Goal: Information Seeking & Learning: Learn about a topic

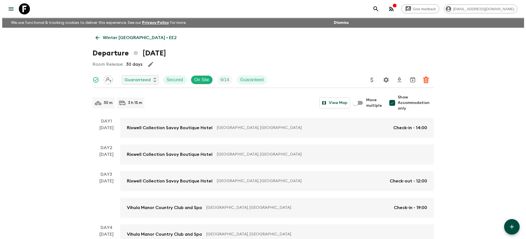
scroll to position [50, 0]
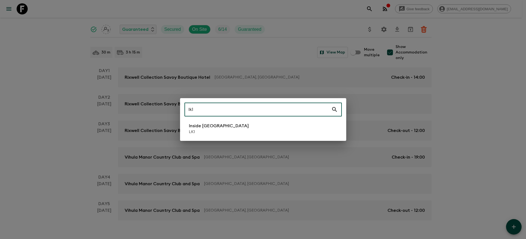
type input "lk1"
click at [225, 126] on li "Inside [GEOGRAPHIC_DATA] LK1" at bounding box center [262, 129] width 157 height 16
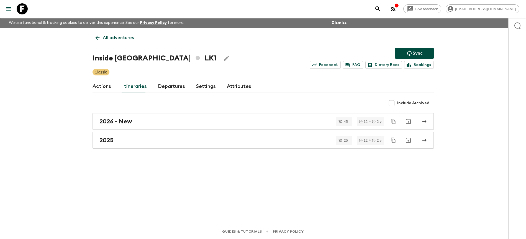
click at [168, 89] on link "Departures" at bounding box center [171, 86] width 27 height 13
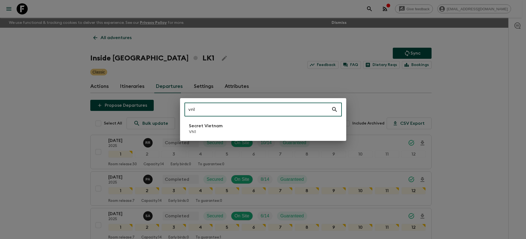
type input "vn1"
click at [314, 125] on li "Secret Vietnam VN1" at bounding box center [262, 129] width 157 height 16
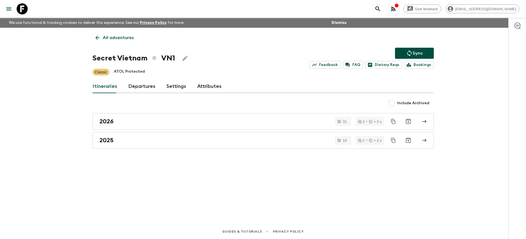
click at [150, 83] on link "Departures" at bounding box center [141, 86] width 27 height 13
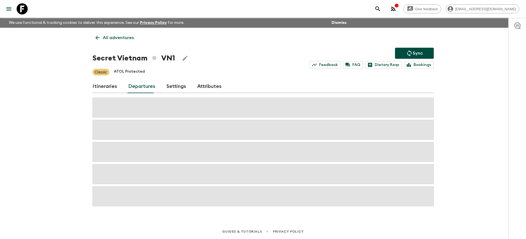
click at [444, 82] on div "Give feedback [PERSON_NAME][EMAIL_ADDRESS][DOMAIN_NAME] We use functional & tra…" at bounding box center [263, 119] width 526 height 239
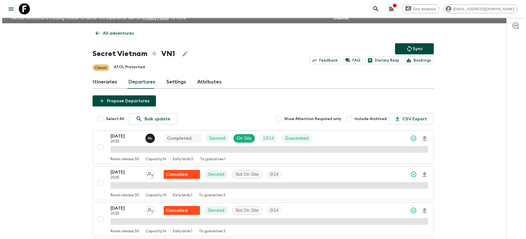
scroll to position [114, 0]
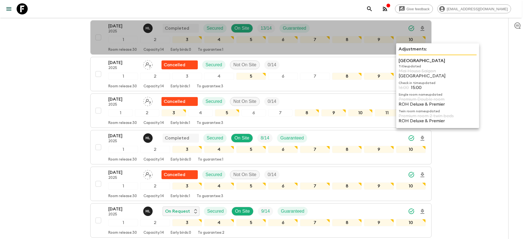
click at [461, 47] on p "Adjustments:" at bounding box center [438, 49] width 78 height 7
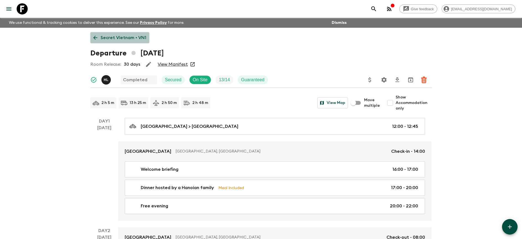
click at [125, 40] on p "Secret Vietnam • VN1" at bounding box center [124, 37] width 46 height 7
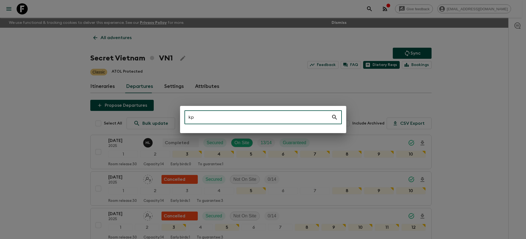
type input "k"
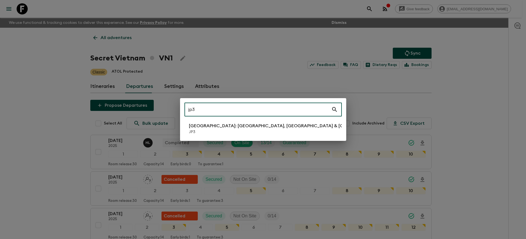
type input "jp3"
click at [270, 133] on li "[GEOGRAPHIC_DATA]: [GEOGRAPHIC_DATA], Kanazawa & Tokyo JP3" at bounding box center [262, 129] width 157 height 16
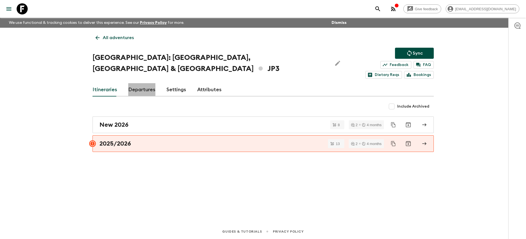
click at [145, 83] on link "Departures" at bounding box center [141, 89] width 27 height 13
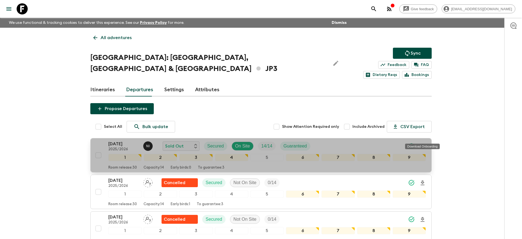
click at [424, 143] on icon "Download Onboarding" at bounding box center [422, 146] width 7 height 7
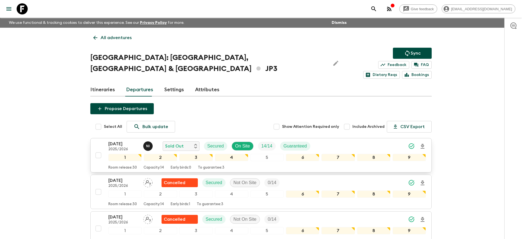
click at [348, 140] on div "[DATE] 2025/2026 N I Sold Out Secured On Site 14 / 14 Guaranteed" at bounding box center [266, 145] width 317 height 11
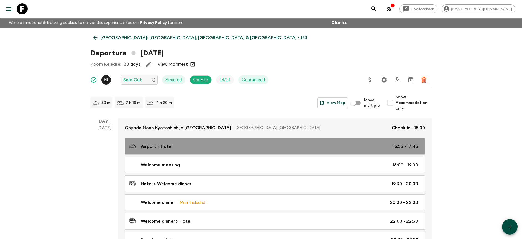
click at [414, 145] on p "16:55 - 17:45" at bounding box center [405, 146] width 25 height 7
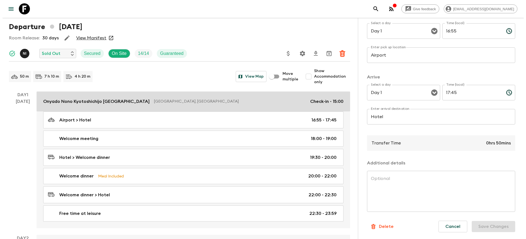
scroll to position [54, 0]
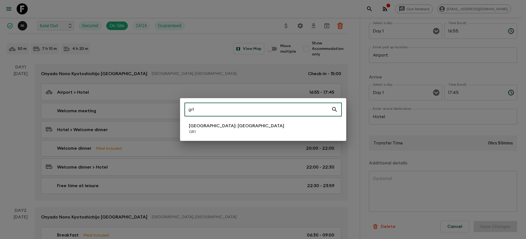
type input "gr1"
click at [257, 128] on li "[GEOGRAPHIC_DATA]: [GEOGRAPHIC_DATA] GR1" at bounding box center [262, 129] width 157 height 16
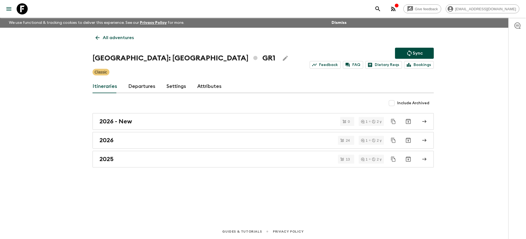
click at [142, 83] on link "Departures" at bounding box center [141, 86] width 27 height 13
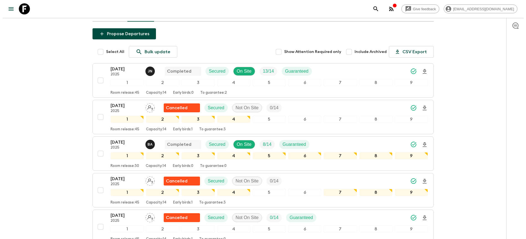
scroll to position [75, 0]
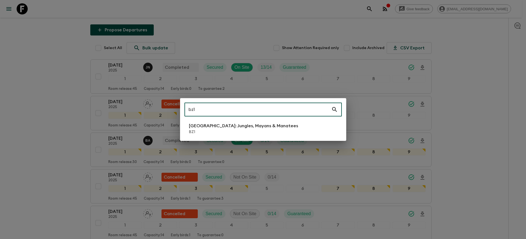
type input "bz1"
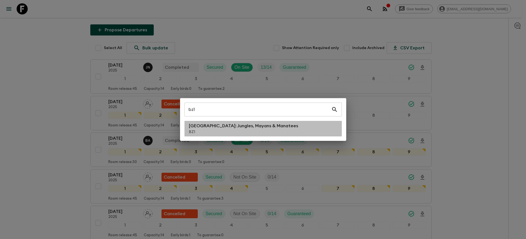
click at [230, 123] on p "[GEOGRAPHIC_DATA]: Jungles, Mayans & Manatees" at bounding box center [243, 125] width 109 height 7
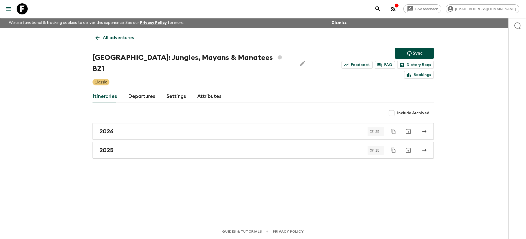
click at [156, 90] on div "Itineraries Departures Settings Attributes" at bounding box center [262, 96] width 341 height 13
click at [153, 90] on link "Departures" at bounding box center [141, 96] width 27 height 13
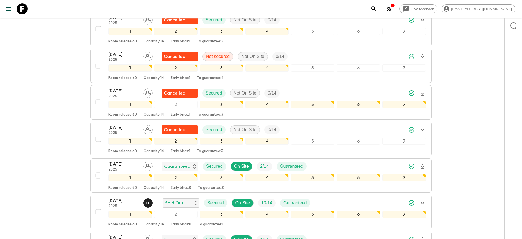
scroll to position [467, 0]
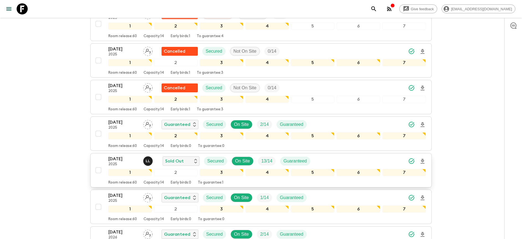
click at [384, 155] on div "[DATE] 2025 L L Sold Out Secured On Site 13 / 14 Guaranteed" at bounding box center [266, 160] width 317 height 11
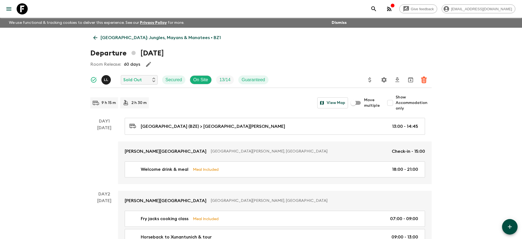
click at [404, 100] on span "Show Accommodation only" at bounding box center [413, 102] width 36 height 17
click at [395, 100] on input "Show Accommodation only" at bounding box center [389, 102] width 11 height 11
checkbox input "true"
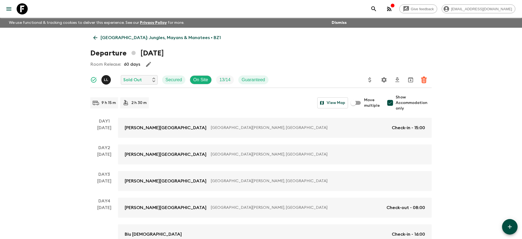
scroll to position [115, 0]
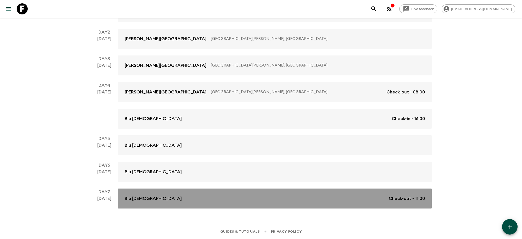
click at [380, 200] on div "Blu Zen Check-out - 11:00" at bounding box center [275, 198] width 300 height 7
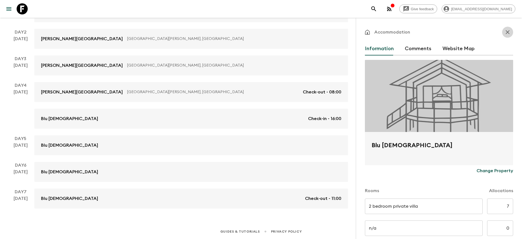
click at [504, 34] on icon "button" at bounding box center [507, 32] width 7 height 7
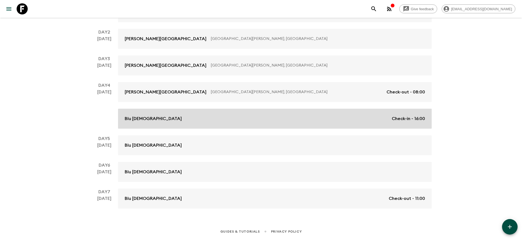
click at [418, 117] on p "Check-in - 16:00" at bounding box center [408, 118] width 33 height 7
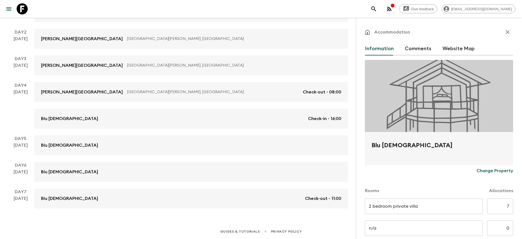
click at [504, 31] on icon "button" at bounding box center [507, 32] width 7 height 7
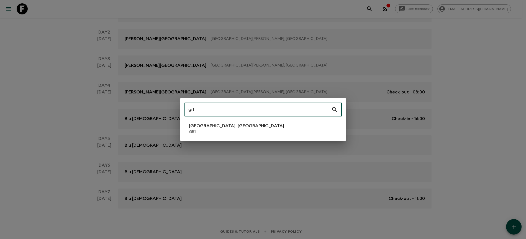
type input "gr1"
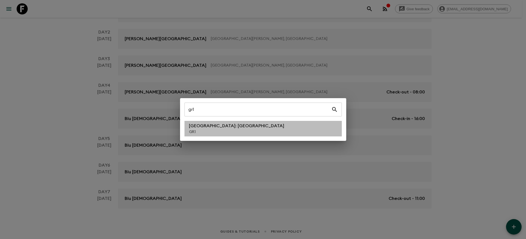
click at [281, 136] on li "[GEOGRAPHIC_DATA]: [GEOGRAPHIC_DATA] GR1" at bounding box center [262, 129] width 157 height 16
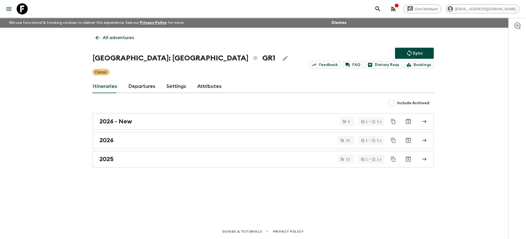
click at [142, 83] on link "Departures" at bounding box center [141, 86] width 27 height 13
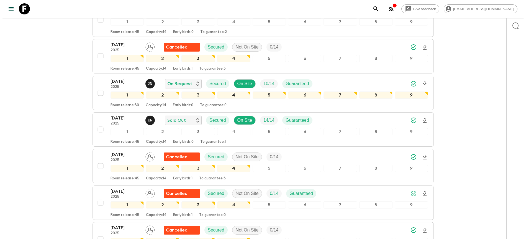
scroll to position [352, 0]
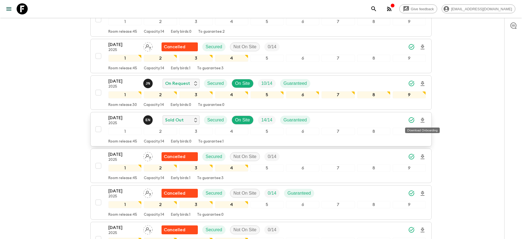
click at [422, 120] on icon "Download Onboarding" at bounding box center [422, 120] width 7 height 7
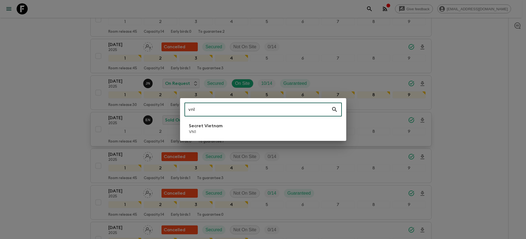
type input "vn1"
click at [294, 128] on li "Secret Vietnam VN1" at bounding box center [262, 129] width 157 height 16
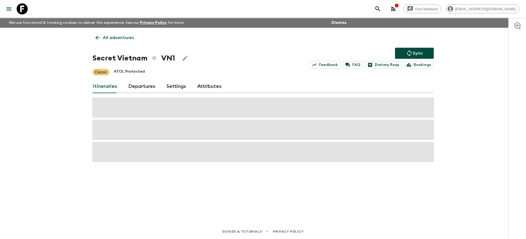
click at [144, 88] on link "Departures" at bounding box center [141, 86] width 27 height 13
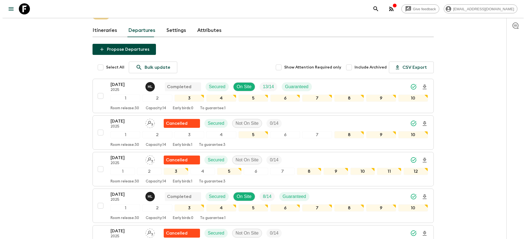
scroll to position [238, 0]
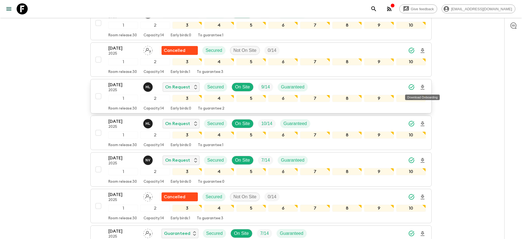
click at [422, 88] on icon "Download Onboarding" at bounding box center [422, 87] width 7 height 7
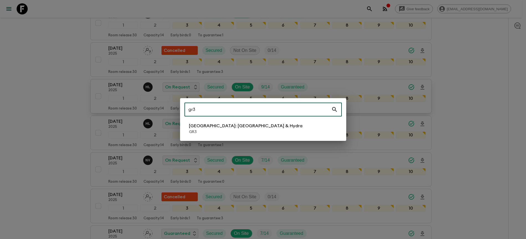
type input "gr3"
click at [274, 124] on li "[GEOGRAPHIC_DATA]: [GEOGRAPHIC_DATA] & Hydra GR3" at bounding box center [262, 129] width 157 height 16
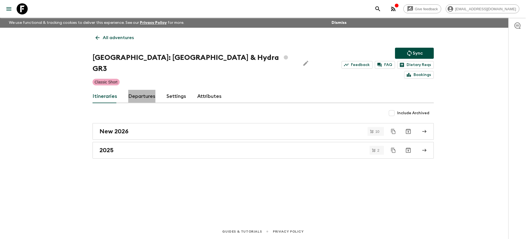
click at [141, 90] on link "Departures" at bounding box center [141, 96] width 27 height 13
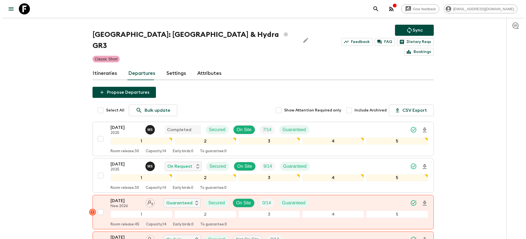
scroll to position [39, 0]
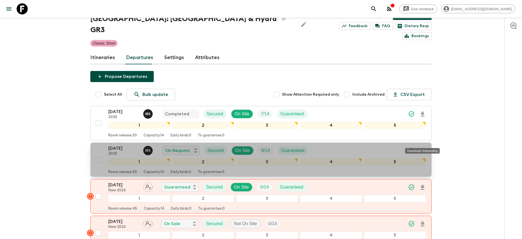
click at [422, 147] on icon "Download Onboarding" at bounding box center [422, 150] width 7 height 7
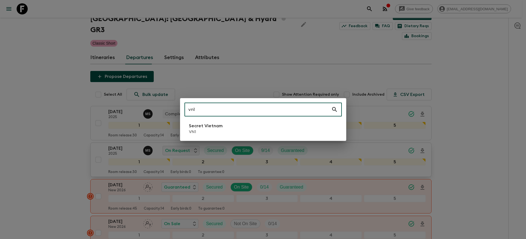
type input "vn1"
click at [276, 123] on li "Secret Vietnam VN1" at bounding box center [262, 129] width 157 height 16
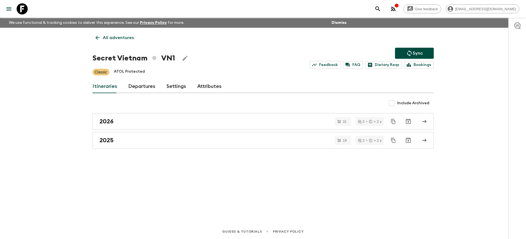
click at [141, 86] on link "Departures" at bounding box center [141, 86] width 27 height 13
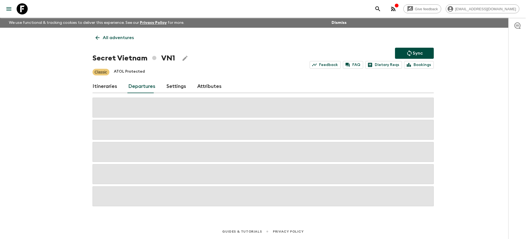
click at [464, 70] on div "Give feedback [PERSON_NAME][EMAIL_ADDRESS][DOMAIN_NAME] We use functional & tra…" at bounding box center [263, 119] width 526 height 239
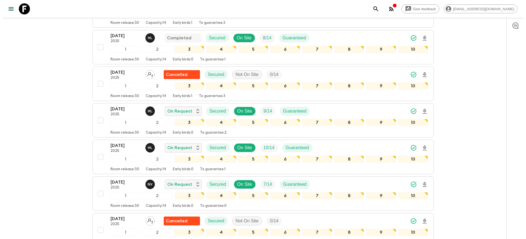
scroll to position [215, 0]
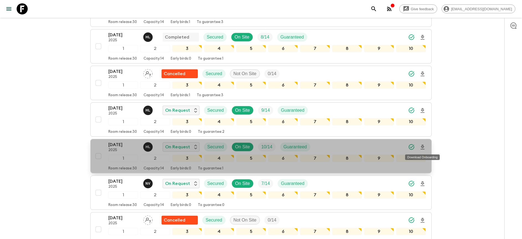
click at [422, 147] on icon "Download Onboarding" at bounding box center [422, 147] width 7 height 7
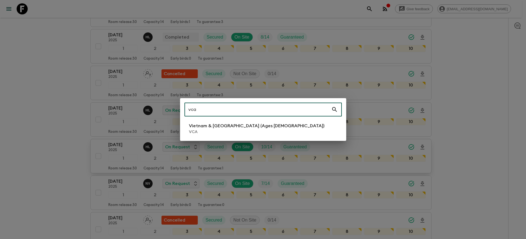
type input "vca"
click at [247, 120] on div "vca ​ [GEOGRAPHIC_DATA] & [GEOGRAPHIC_DATA] (Ages [DEMOGRAPHIC_DATA]) VCA" at bounding box center [263, 119] width 166 height 43
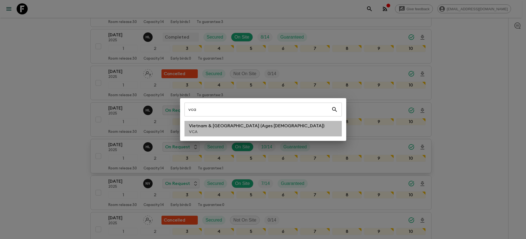
click at [245, 125] on p "Vietnam & [GEOGRAPHIC_DATA] (Ages [DEMOGRAPHIC_DATA])" at bounding box center [256, 125] width 135 height 7
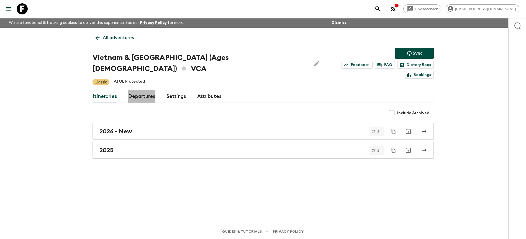
click at [143, 90] on link "Departures" at bounding box center [141, 96] width 27 height 13
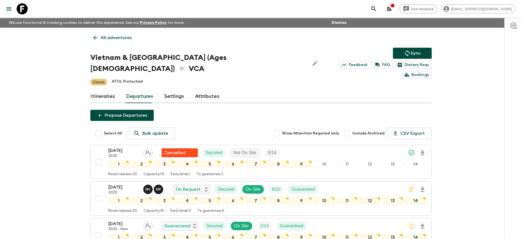
click at [458, 114] on div "Give feedback [PERSON_NAME][EMAIL_ADDRESS][DOMAIN_NAME] We use functional & tra…" at bounding box center [261, 188] width 522 height 376
click at [421, 52] on button "Sync" at bounding box center [412, 53] width 39 height 11
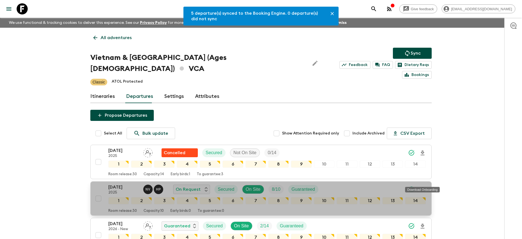
click at [423, 187] on icon "Download Onboarding" at bounding box center [422, 189] width 4 height 5
